Goal: Information Seeking & Learning: Learn about a topic

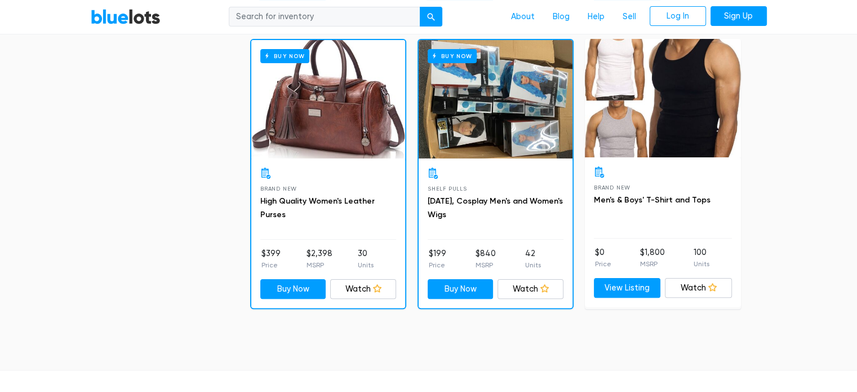
scroll to position [4512, 0]
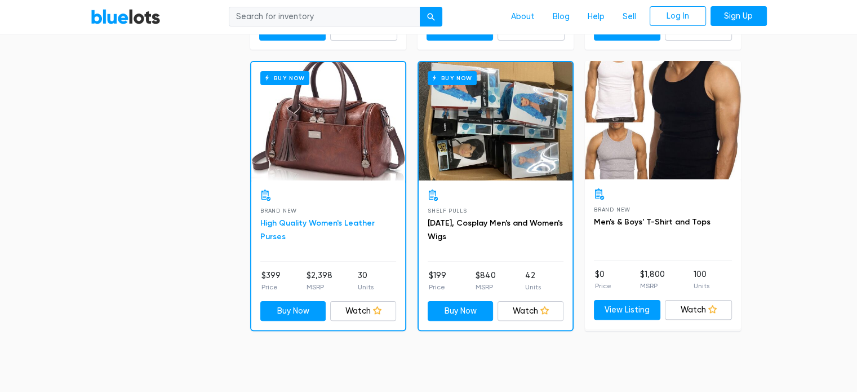
click at [286, 218] on link "High Quality Women's Leather Purses" at bounding box center [317, 229] width 114 height 23
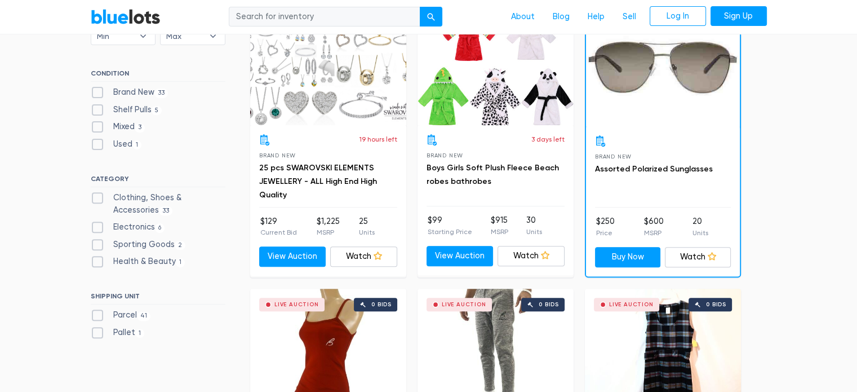
scroll to position [368, 0]
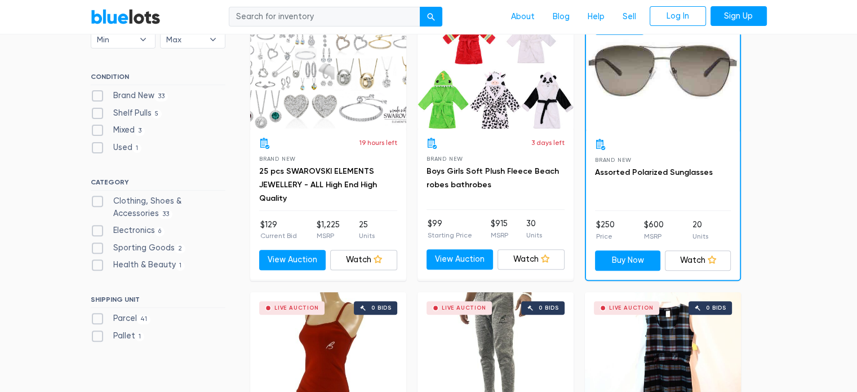
click at [97, 99] on label "Brand New 33" at bounding box center [130, 96] width 78 height 12
click at [97, 97] on New"] "Brand New 33" at bounding box center [94, 93] width 7 height 7
checkbox New"] "true"
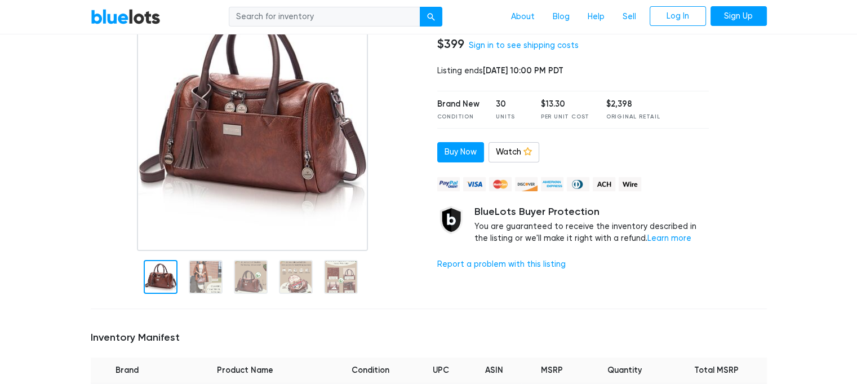
scroll to position [140, 0]
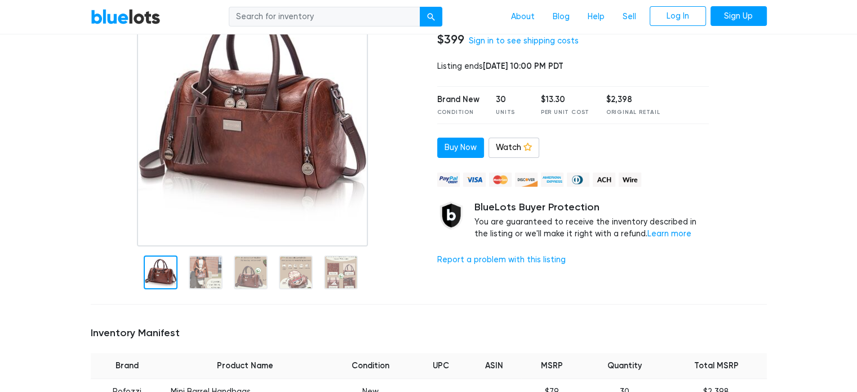
click at [201, 263] on div at bounding box center [206, 272] width 34 height 34
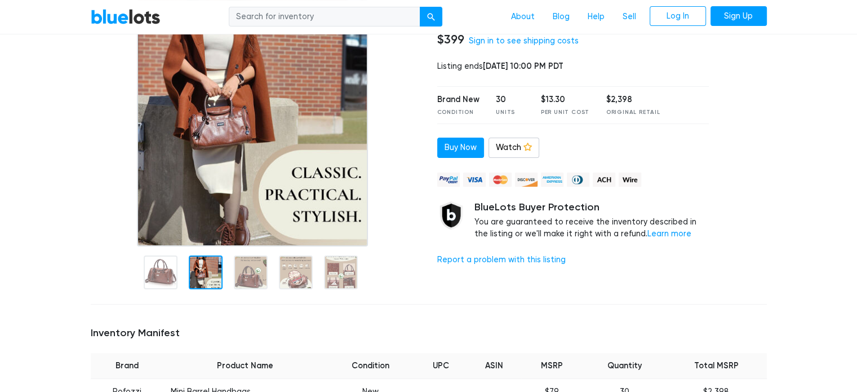
click at [244, 271] on div at bounding box center [251, 272] width 34 height 34
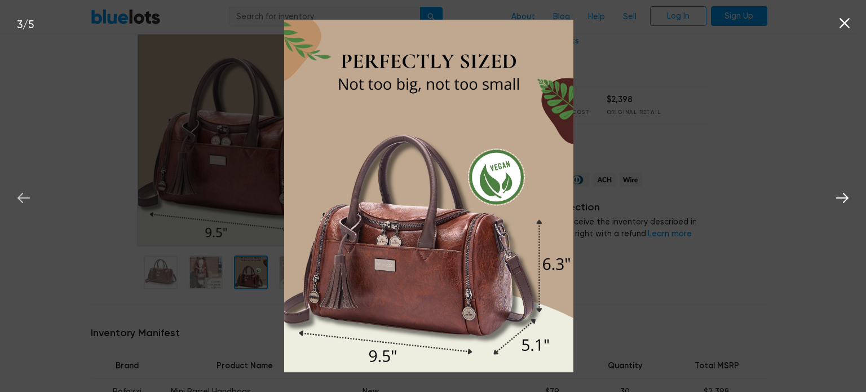
click at [15, 191] on icon at bounding box center [23, 197] width 17 height 17
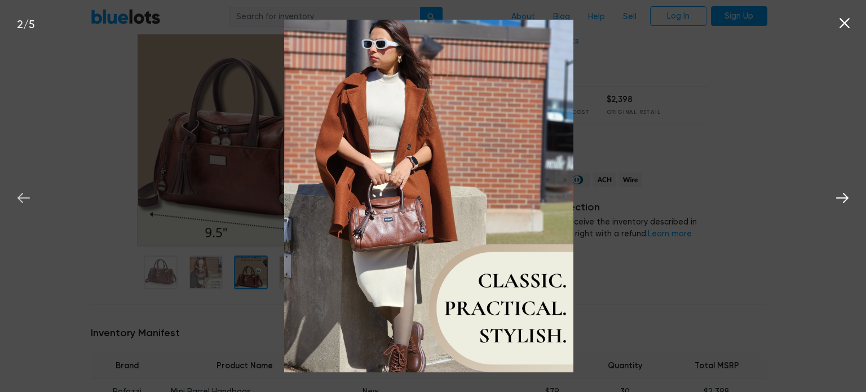
click at [24, 194] on icon at bounding box center [23, 197] width 17 height 17
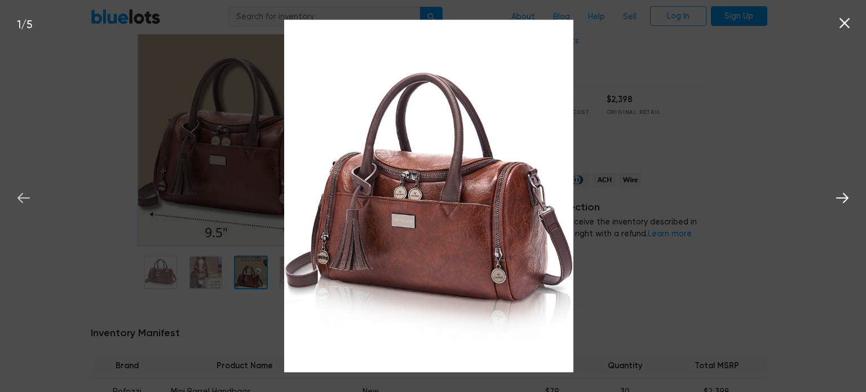
click at [17, 198] on icon at bounding box center [23, 197] width 17 height 17
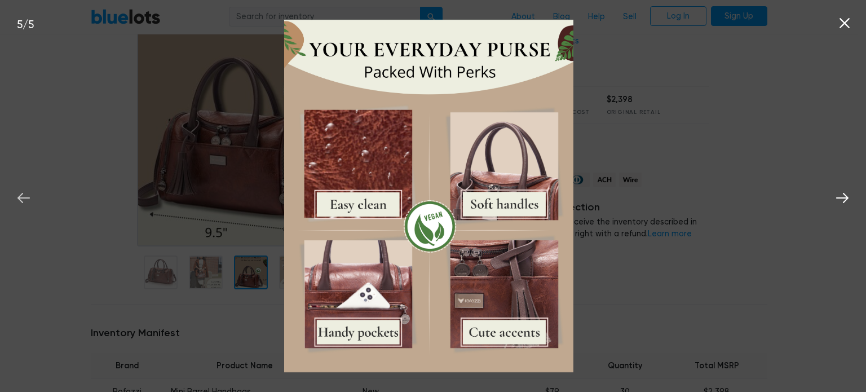
click at [18, 194] on icon at bounding box center [23, 197] width 17 height 17
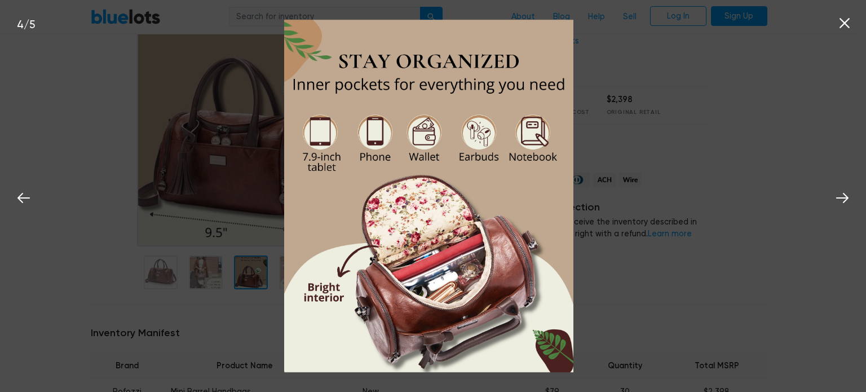
click at [843, 31] on icon at bounding box center [844, 23] width 17 height 17
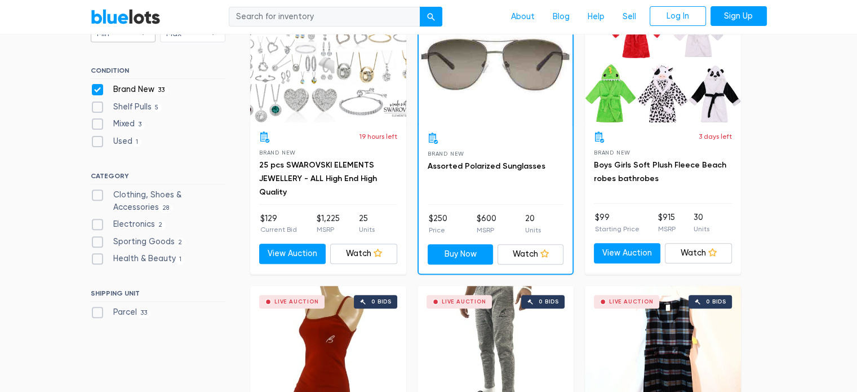
scroll to position [378, 0]
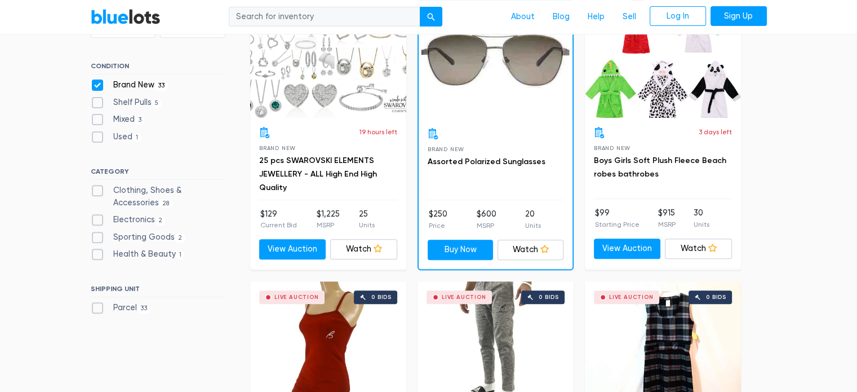
click at [98, 220] on label "Electronics 2" at bounding box center [129, 220] width 76 height 12
click at [98, 220] on input "Electronics 2" at bounding box center [94, 217] width 7 height 7
checkbox input "true"
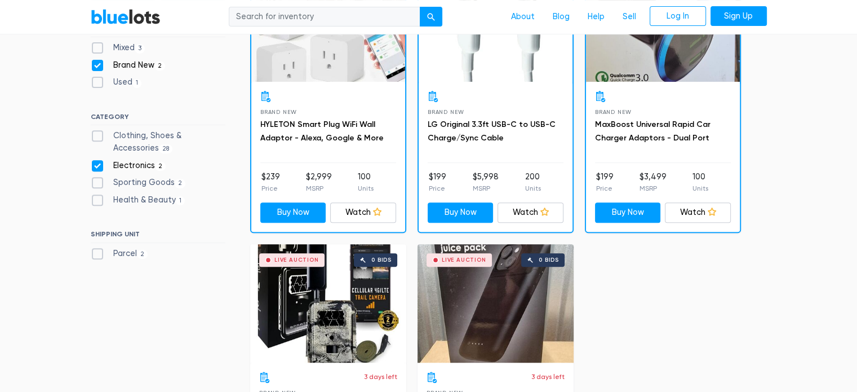
scroll to position [419, 0]
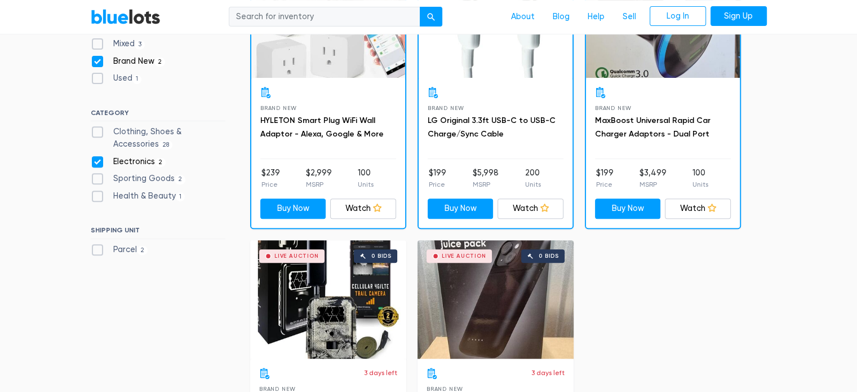
click at [95, 182] on label "Sporting Goods 2" at bounding box center [138, 178] width 95 height 12
click at [95, 180] on Goods"] "Sporting Goods 2" at bounding box center [94, 175] width 7 height 7
checkbox Goods"] "true"
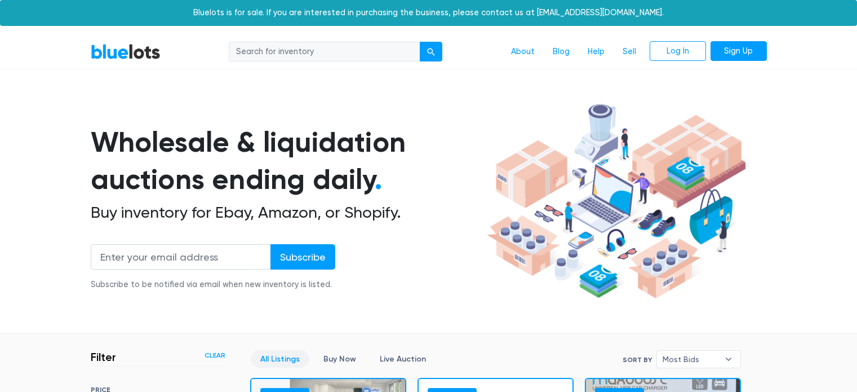
scroll to position [303, 0]
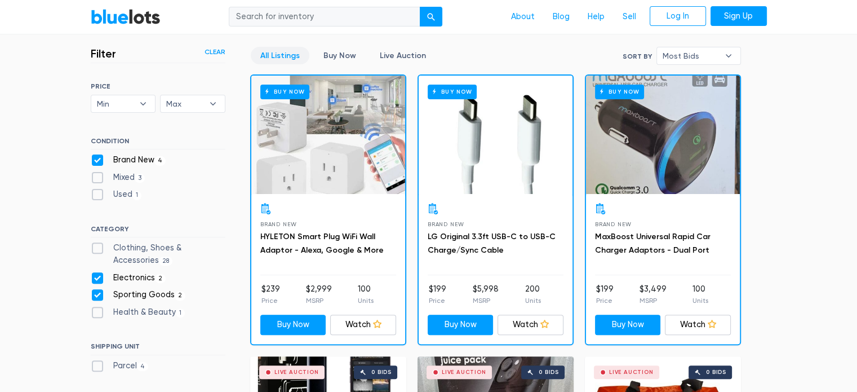
click at [94, 160] on label "Brand New 4" at bounding box center [129, 160] width 76 height 12
click at [94, 160] on New"] "Brand New 4" at bounding box center [94, 157] width 7 height 7
checkbox New"] "false"
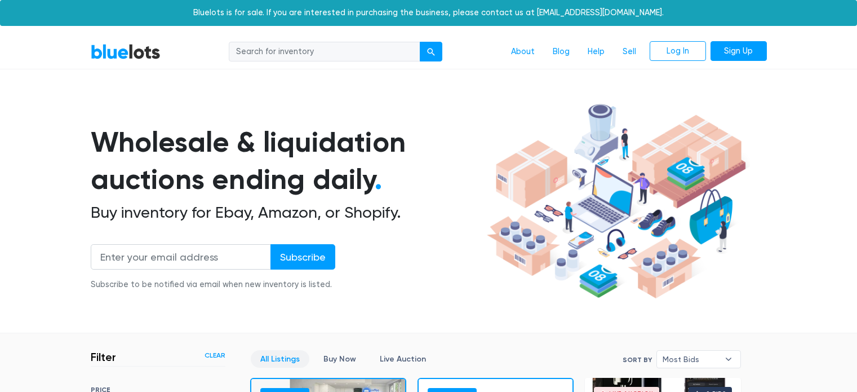
scroll to position [303, 0]
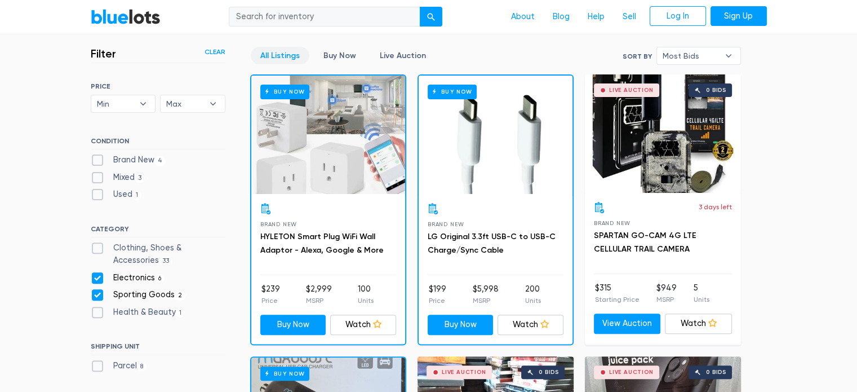
click at [93, 272] on label "Electronics 6" at bounding box center [128, 278] width 74 height 12
click at [93, 272] on input "Electronics 6" at bounding box center [94, 275] width 7 height 7
checkbox input "false"
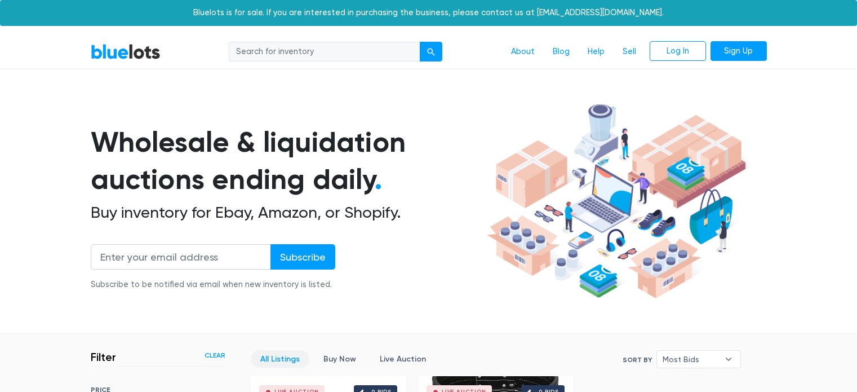
scroll to position [303, 0]
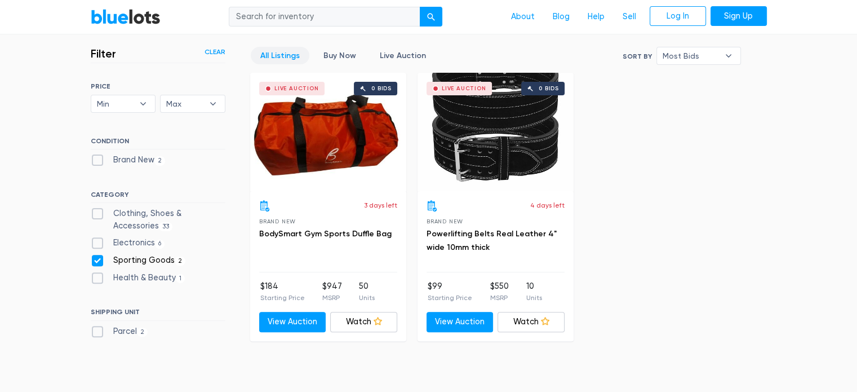
click at [96, 154] on label "Brand New 2" at bounding box center [128, 160] width 75 height 12
click at [96, 154] on New"] "Brand New 2" at bounding box center [94, 157] width 7 height 7
checkbox New"] "true"
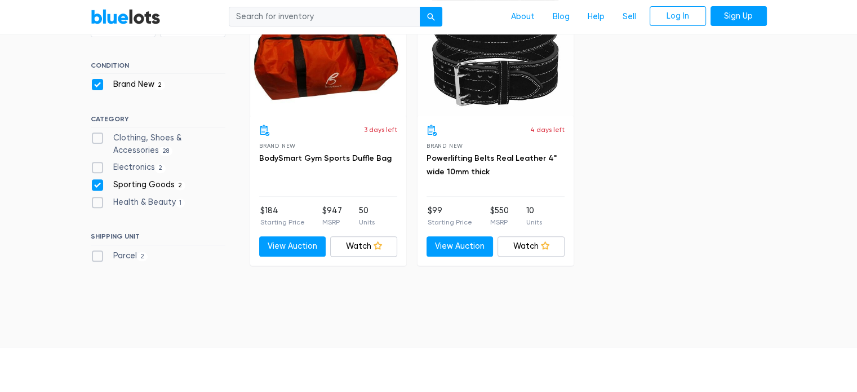
scroll to position [385, 0]
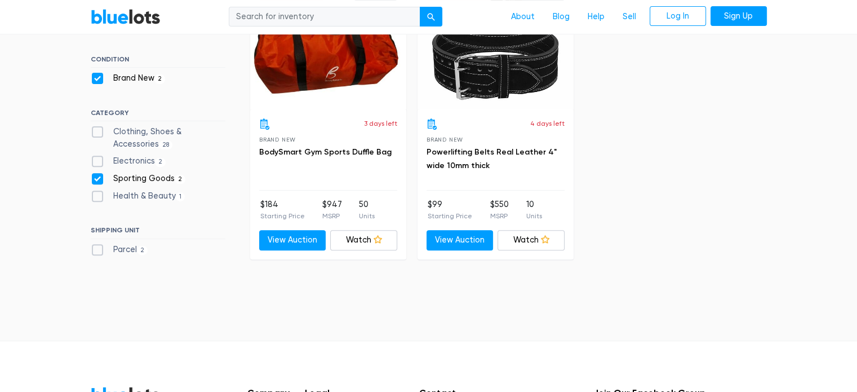
click at [95, 198] on label "Health & Beauty 1" at bounding box center [138, 196] width 95 height 12
click at [95, 197] on Beauty"] "Health & Beauty 1" at bounding box center [94, 193] width 7 height 7
checkbox Beauty"] "true"
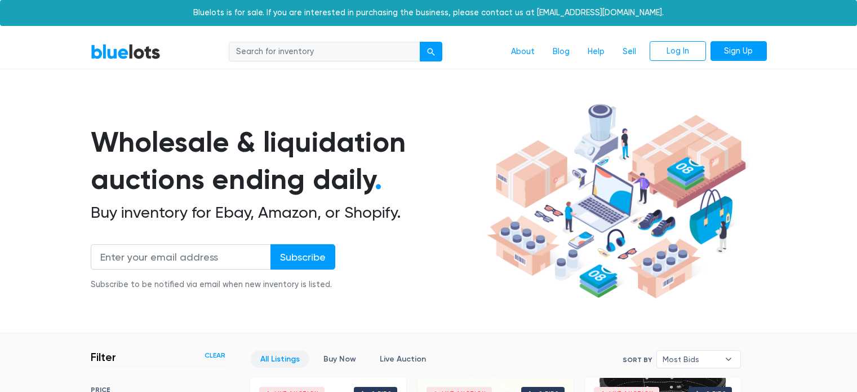
scroll to position [303, 0]
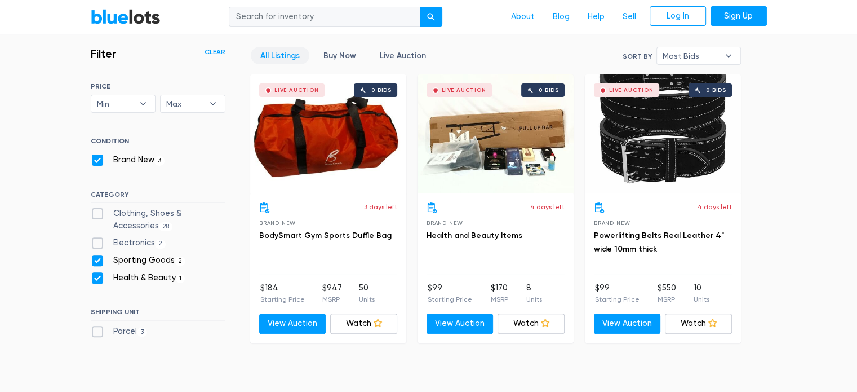
click at [95, 255] on label "Sporting Goods 2" at bounding box center [138, 260] width 95 height 12
click at [95, 255] on Goods"] "Sporting Goods 2" at bounding box center [94, 257] width 7 height 7
checkbox Goods"] "false"
